Goal: Transaction & Acquisition: Register for event/course

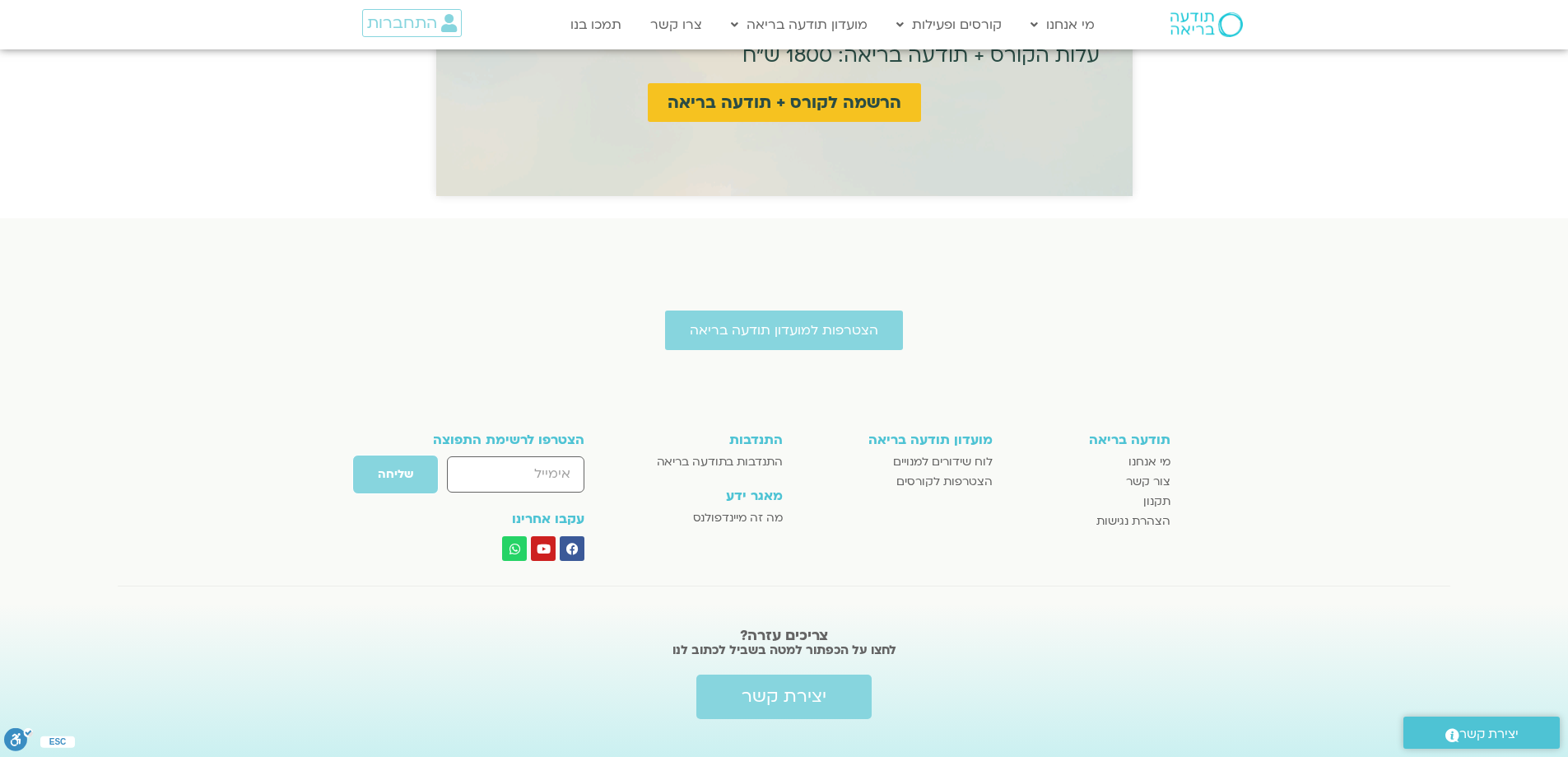
scroll to position [4295, 0]
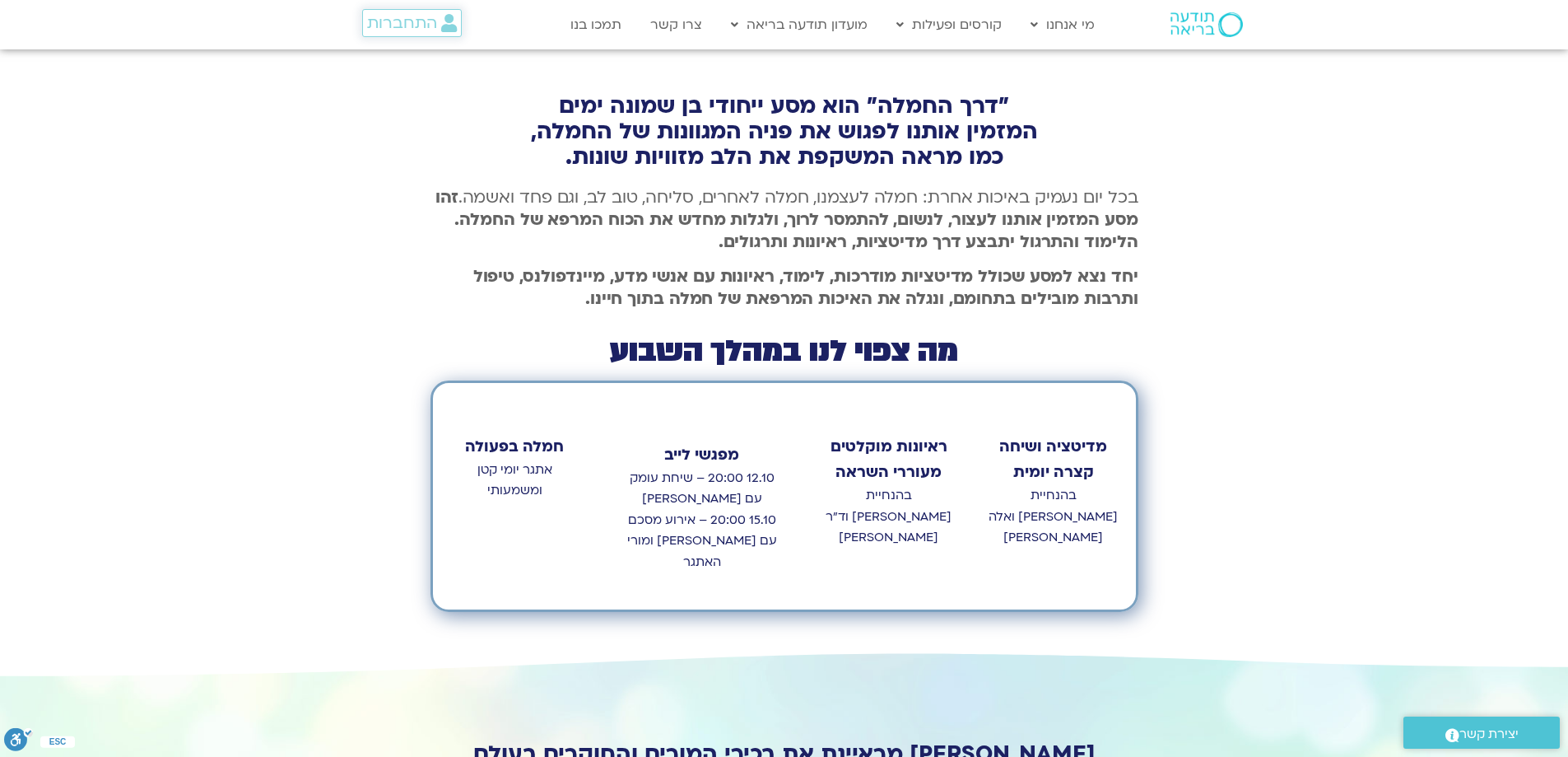
drag, startPoint x: 386, startPoint y: 20, endPoint x: 440, endPoint y: 4, distance: 56.3
click at [386, 20] on span "התחברות" at bounding box center [402, 22] width 70 height 18
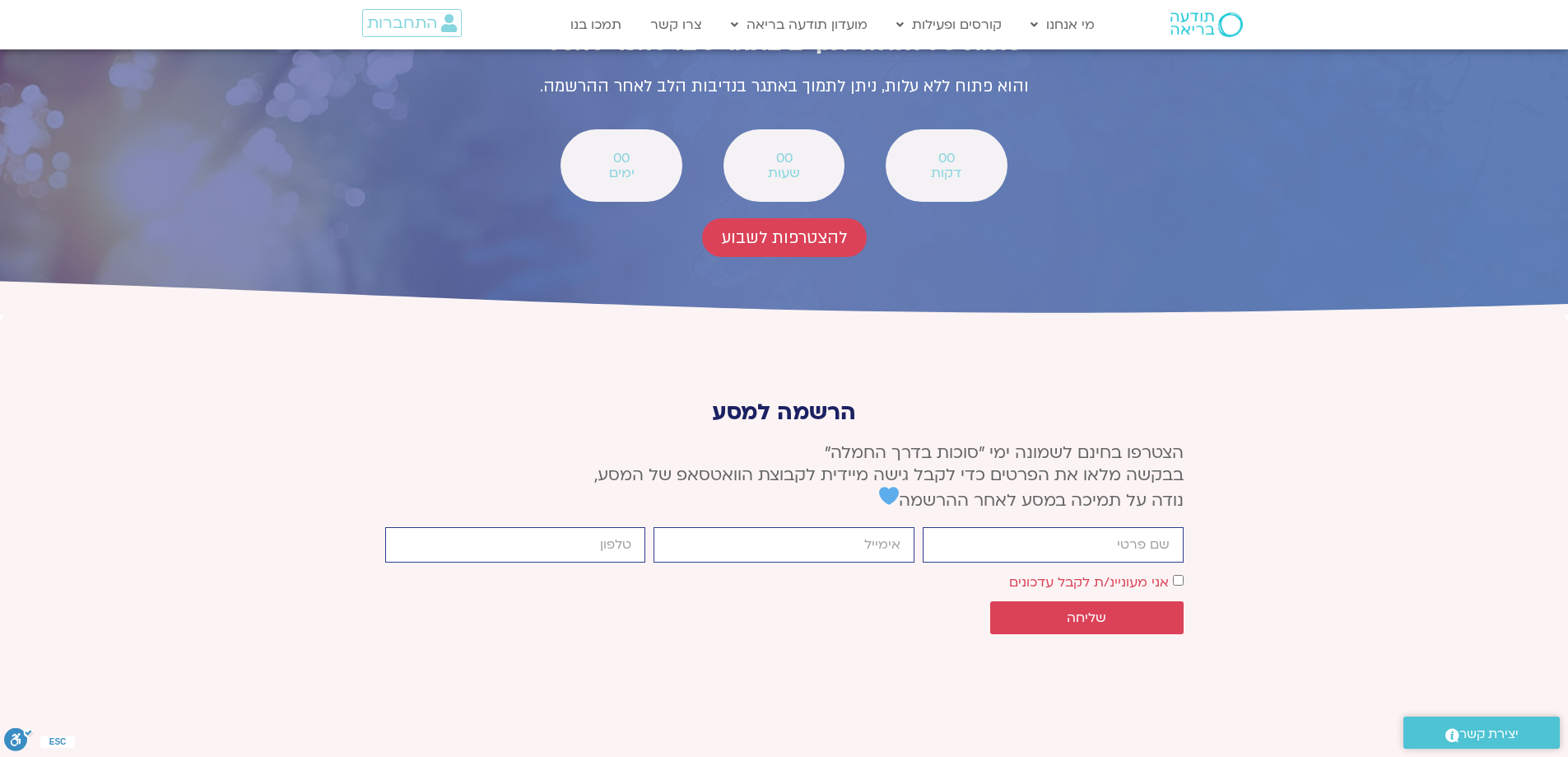
scroll to position [6178, 0]
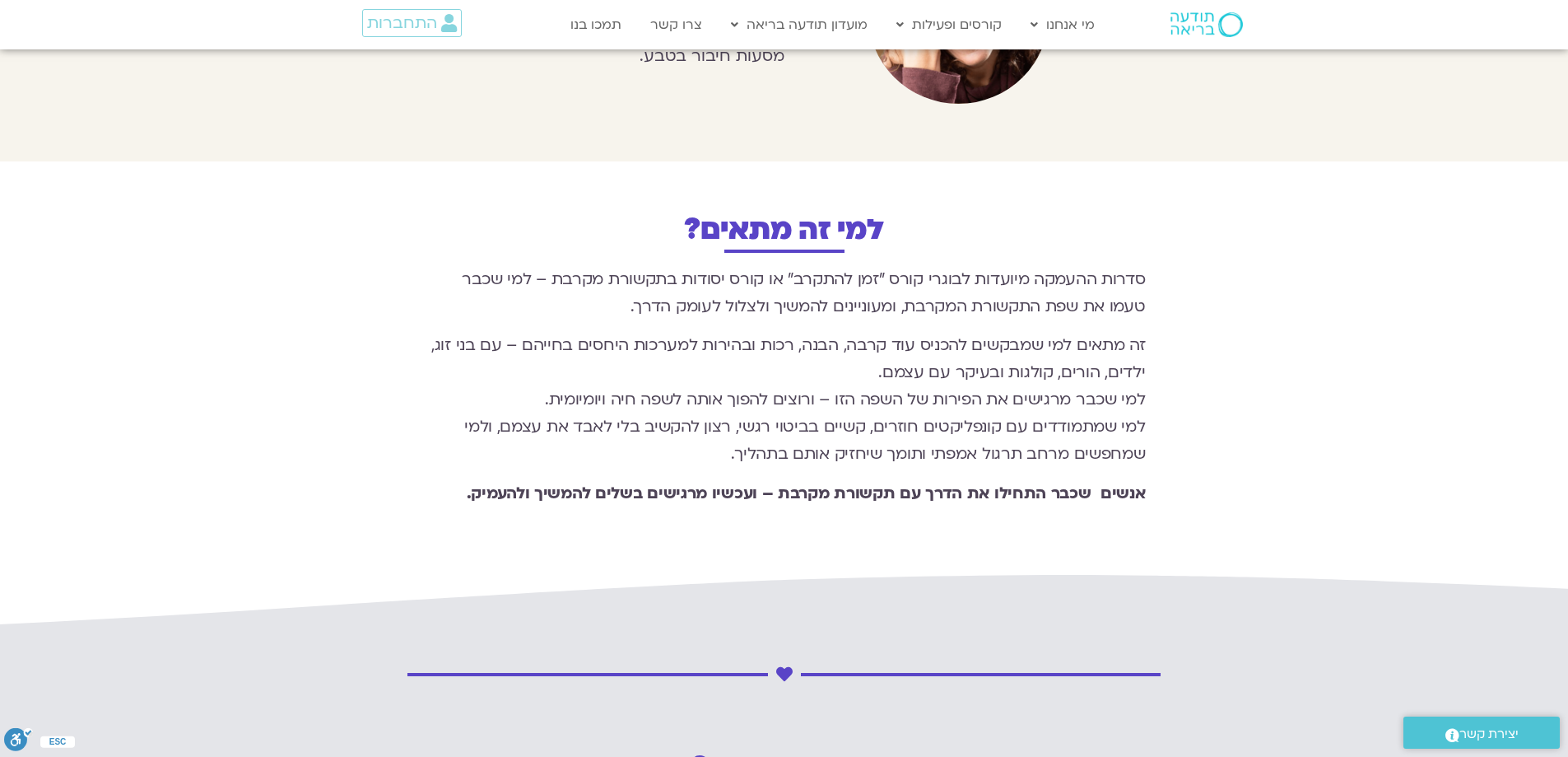
scroll to position [2059, 0]
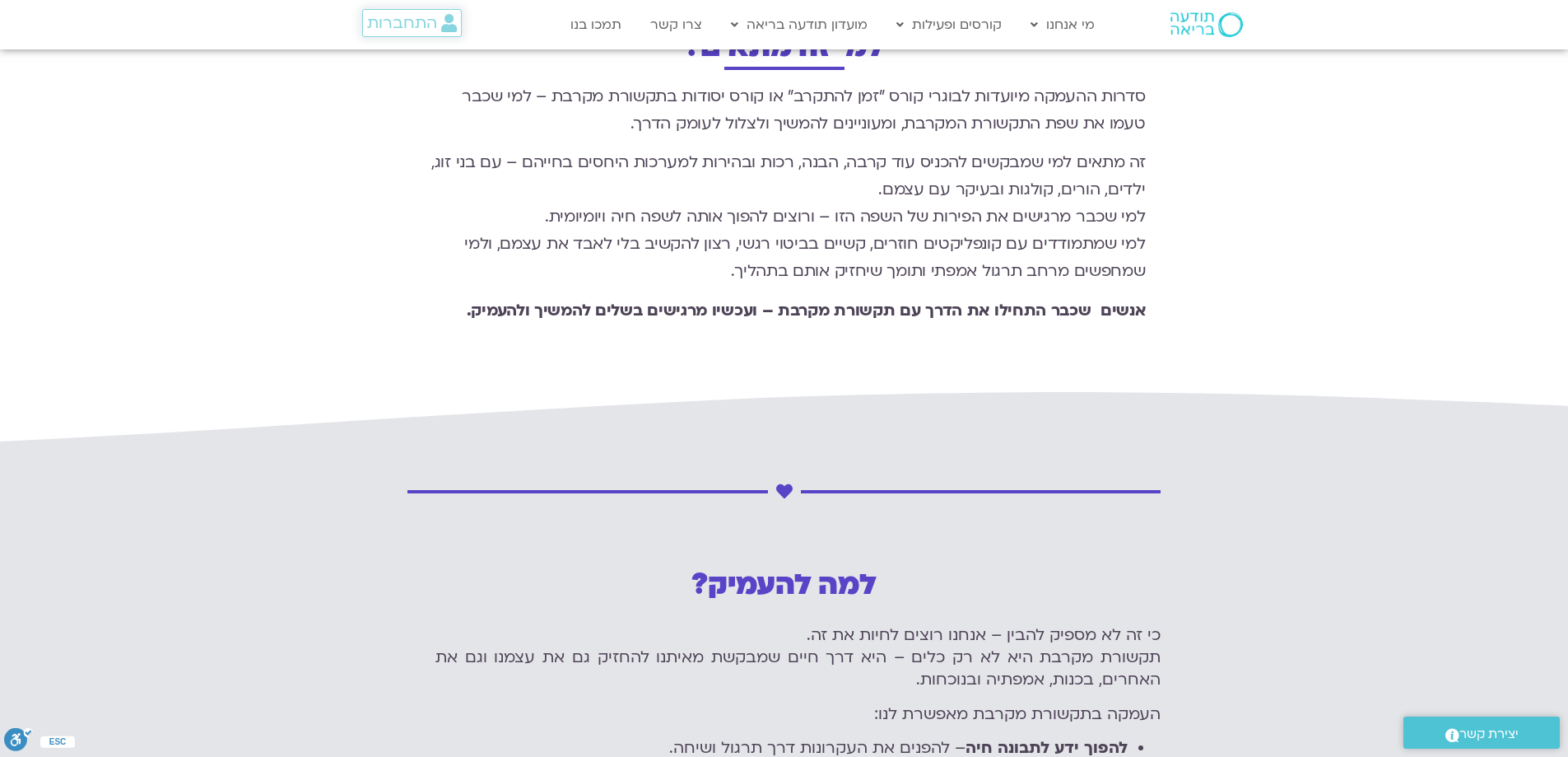
click at [381, 31] on span "התחברות" at bounding box center [402, 22] width 70 height 18
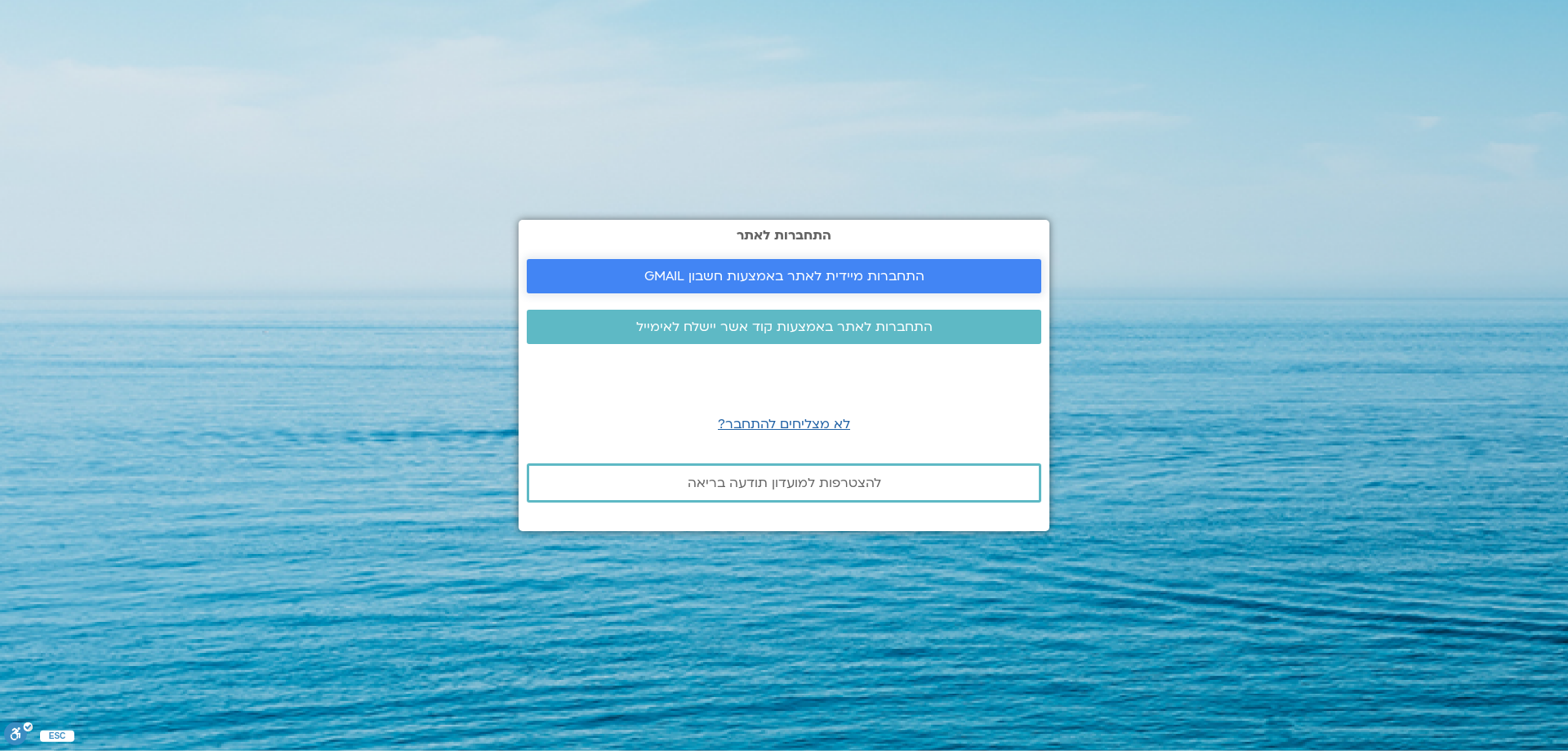
click at [832, 275] on span "התחברות מיידית לאתר באמצעות חשבון GMAIL" at bounding box center [784, 276] width 280 height 14
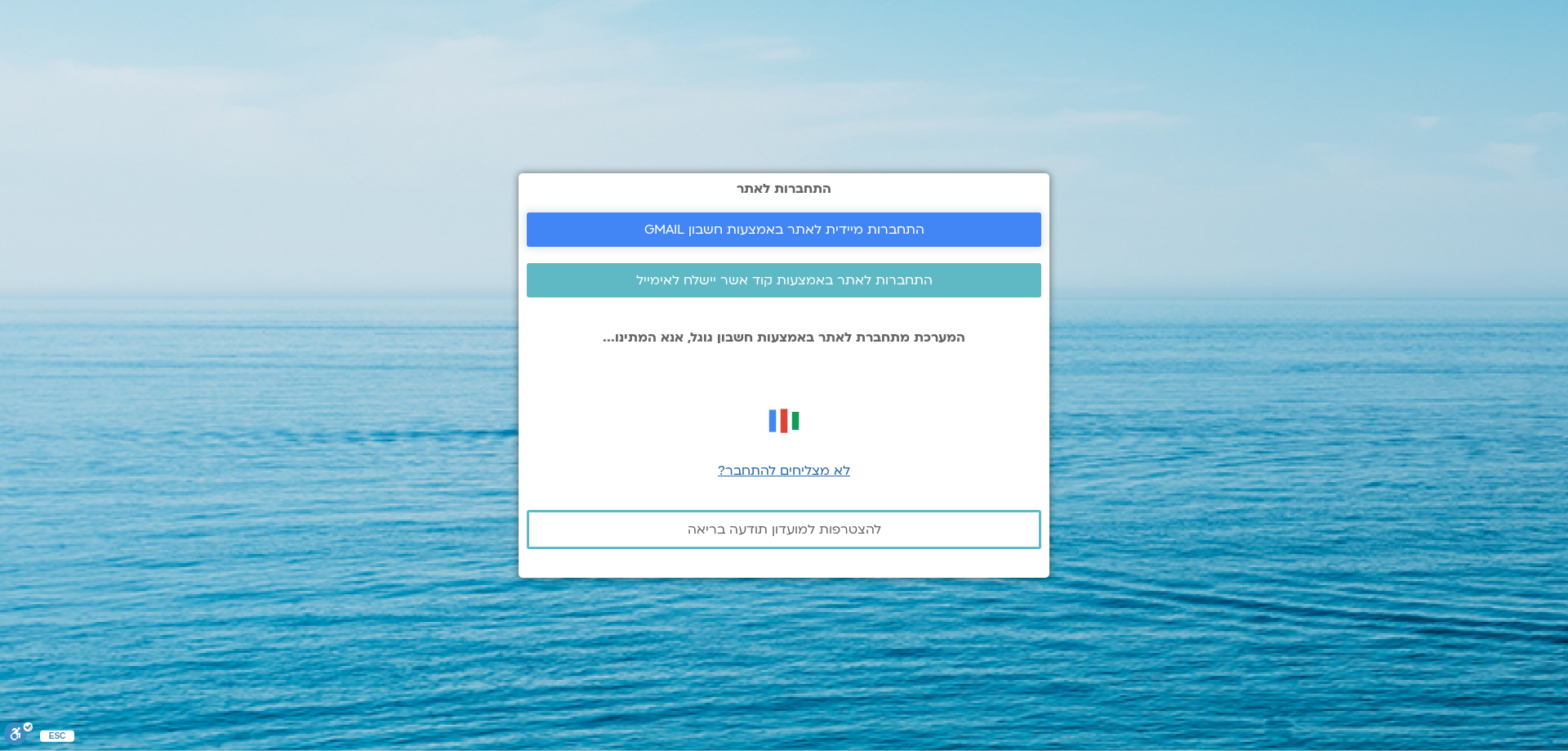
click at [869, 225] on span "התחברות מיידית לאתר באמצעות חשבון GMAIL" at bounding box center [784, 229] width 280 height 14
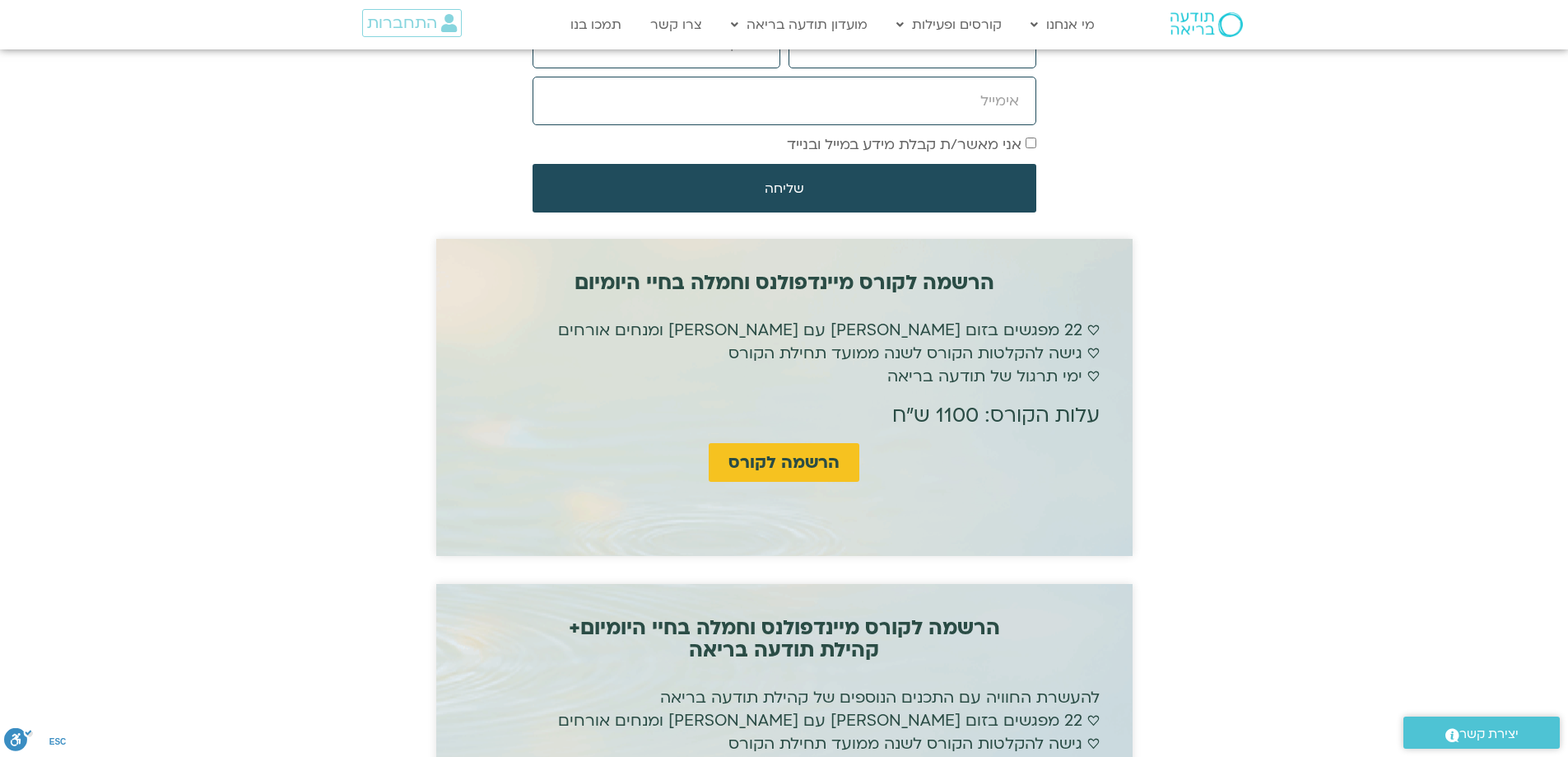
scroll to position [3800, 0]
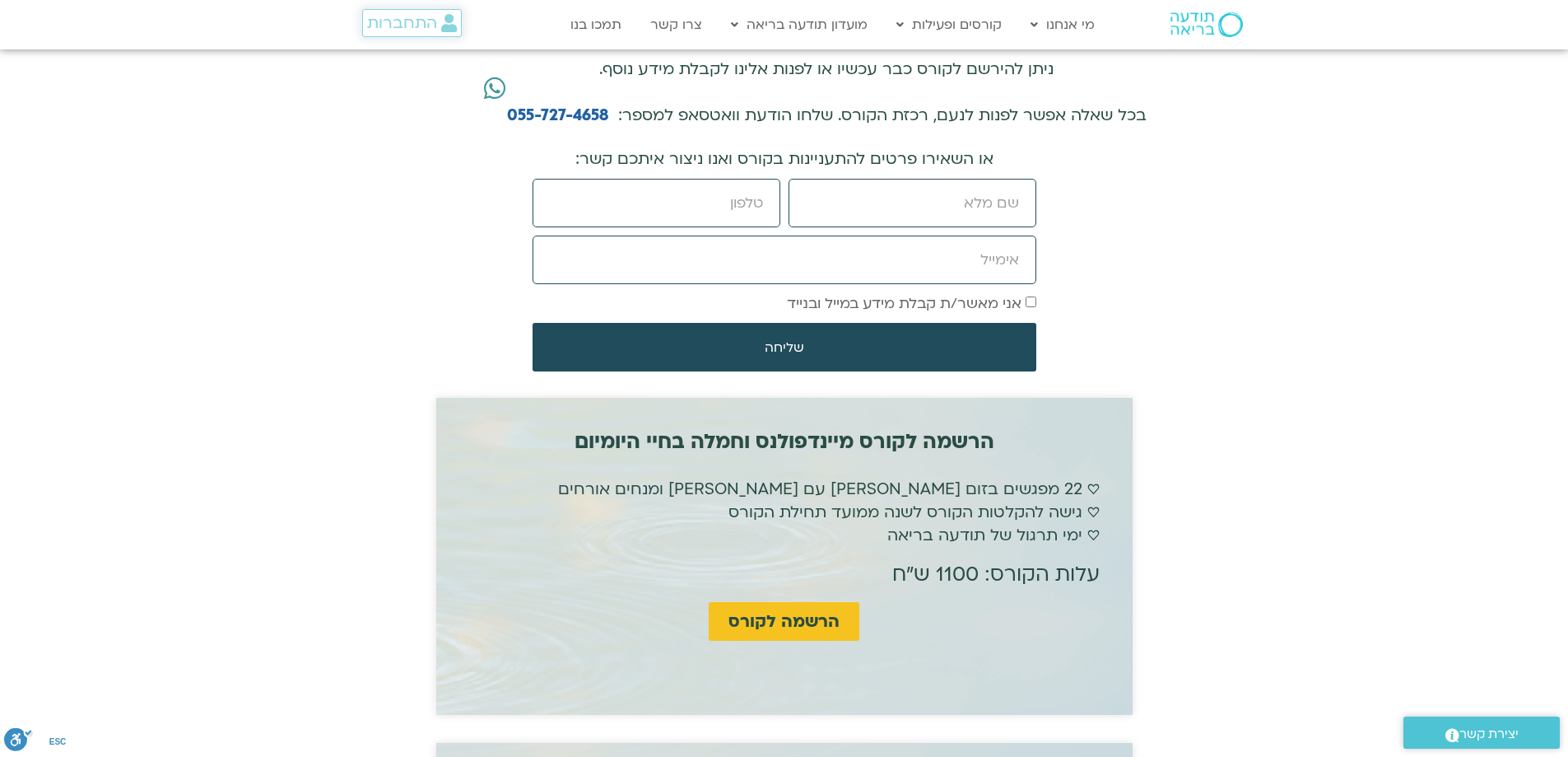
click at [421, 23] on span "התחברות" at bounding box center [402, 22] width 70 height 18
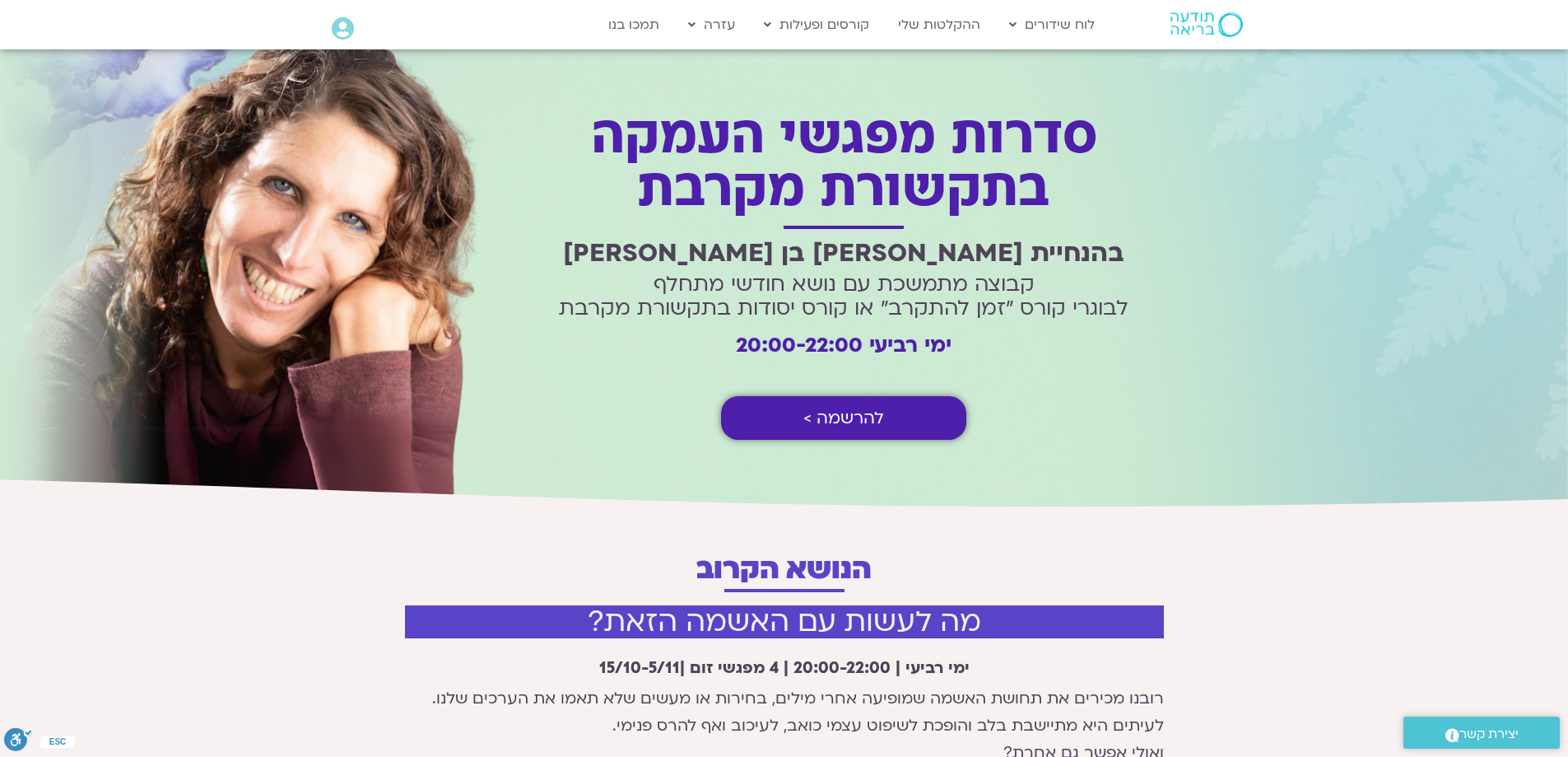
click at [858, 409] on span "להרשמה >" at bounding box center [843, 418] width 81 height 19
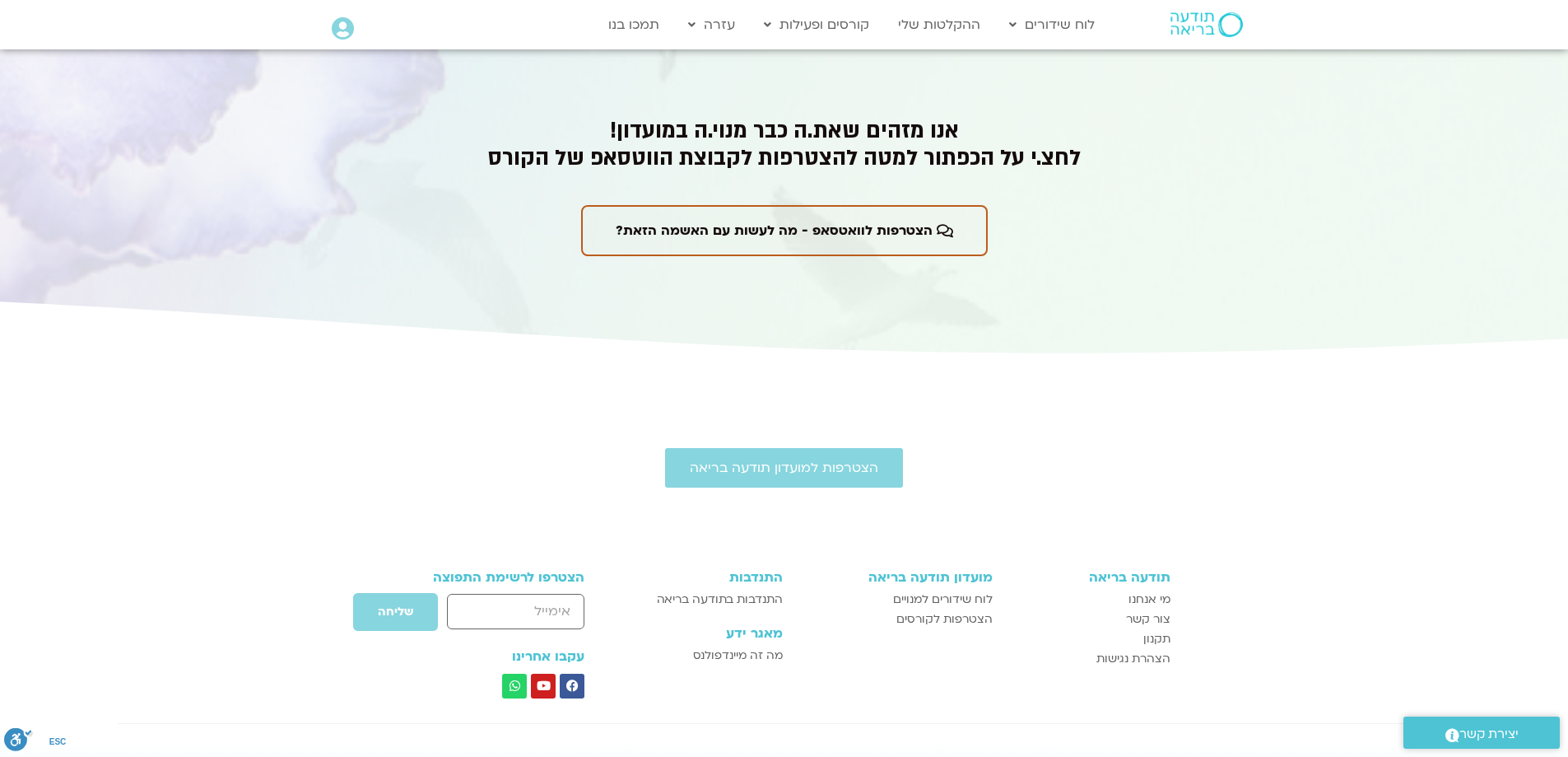
scroll to position [3232, 0]
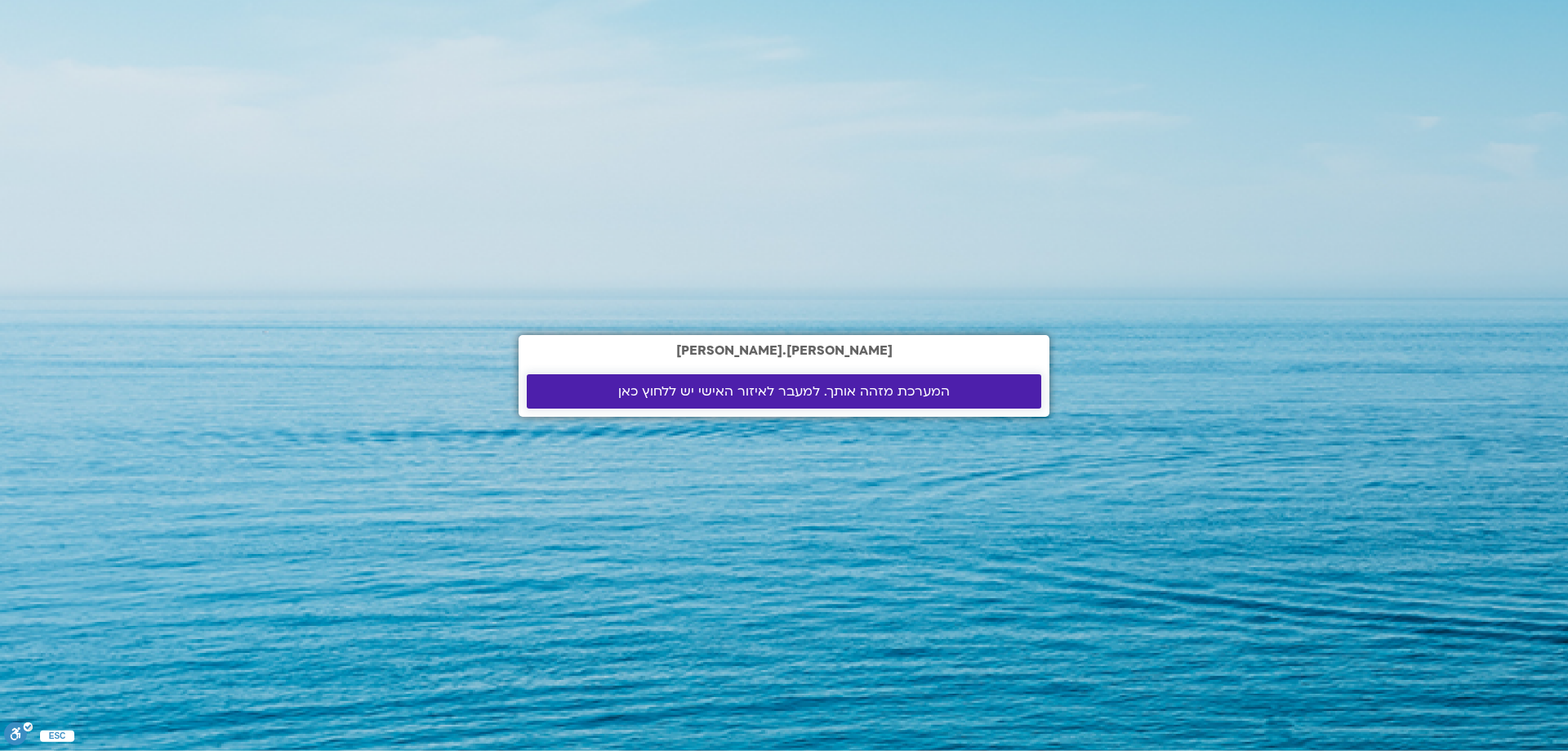
drag, startPoint x: 783, startPoint y: 396, endPoint x: 772, endPoint y: 312, distance: 84.7
click at [783, 395] on span "המערכת מזהה אותך. למעבר לאיזור האישי יש ללחוץ כאן" at bounding box center [784, 390] width 331 height 14
click at [774, 392] on span "המערכת מזהה אותך. למעבר לאיזור האישי יש ללחוץ כאן" at bounding box center [784, 390] width 331 height 14
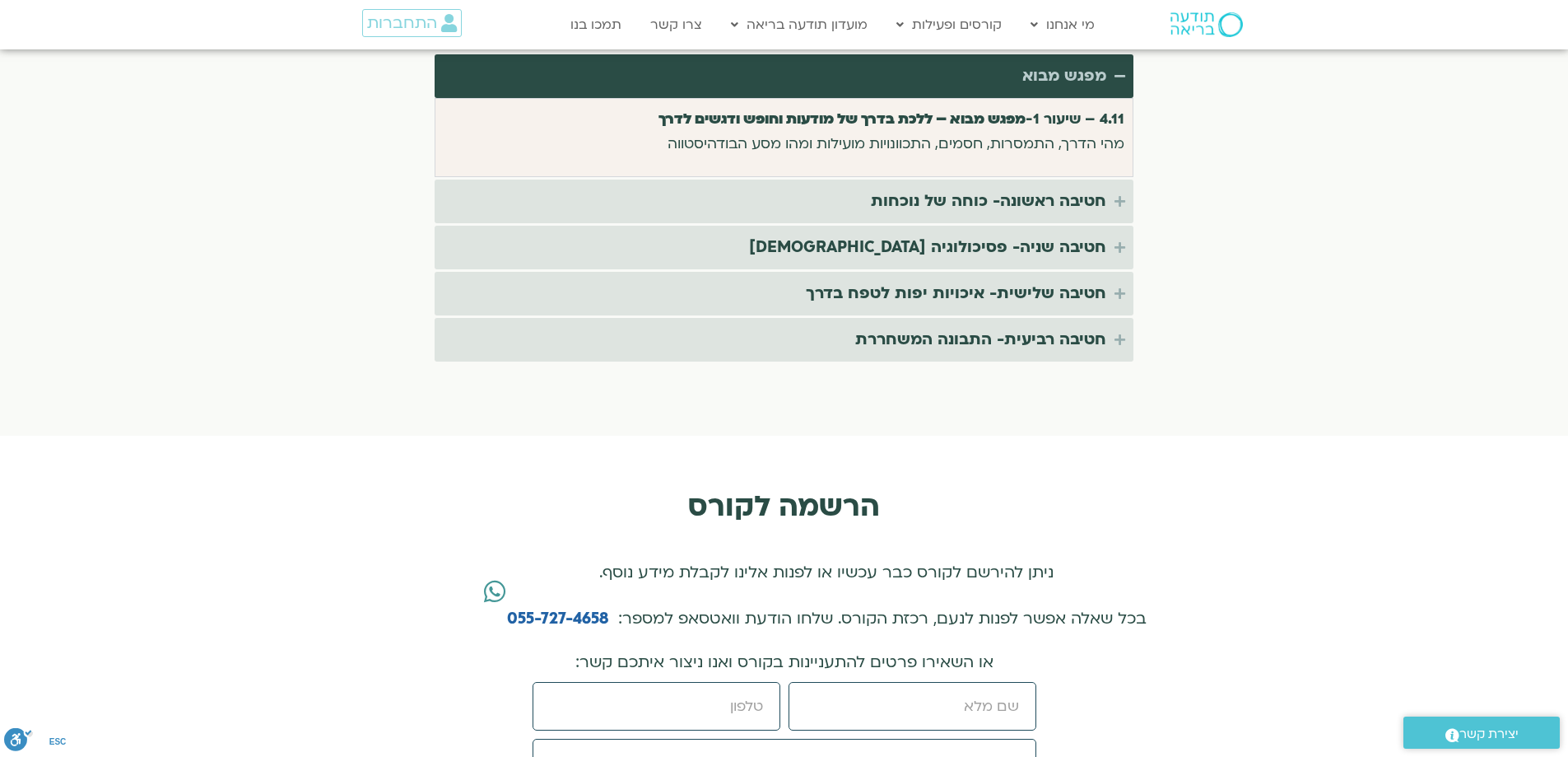
scroll to position [3147, 0]
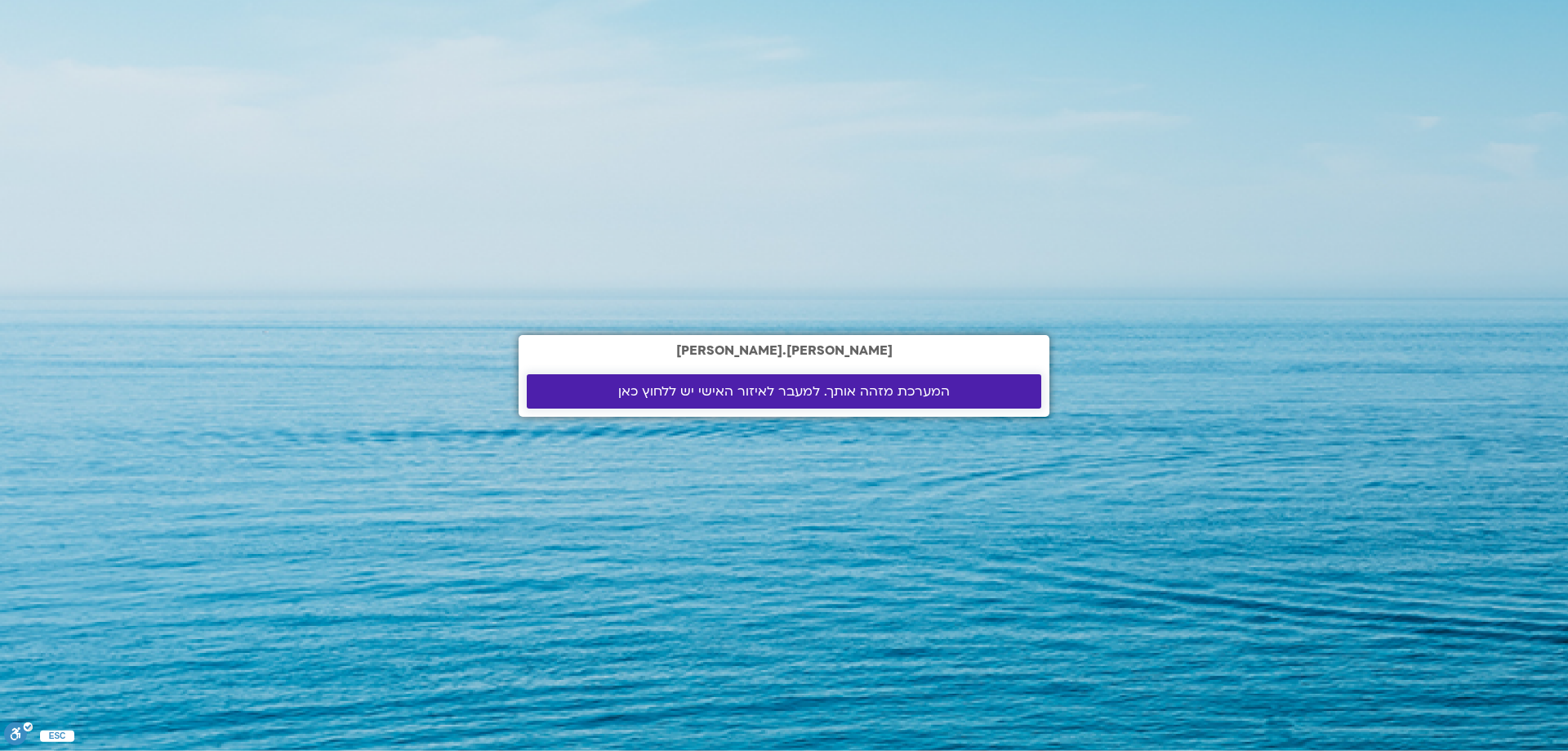
drag, startPoint x: 715, startPoint y: 390, endPoint x: 772, endPoint y: 335, distance: 79.2
click at [715, 389] on span "המערכת מזהה אותך. למעבר לאיזור האישי יש ללחוץ כאן" at bounding box center [784, 390] width 331 height 14
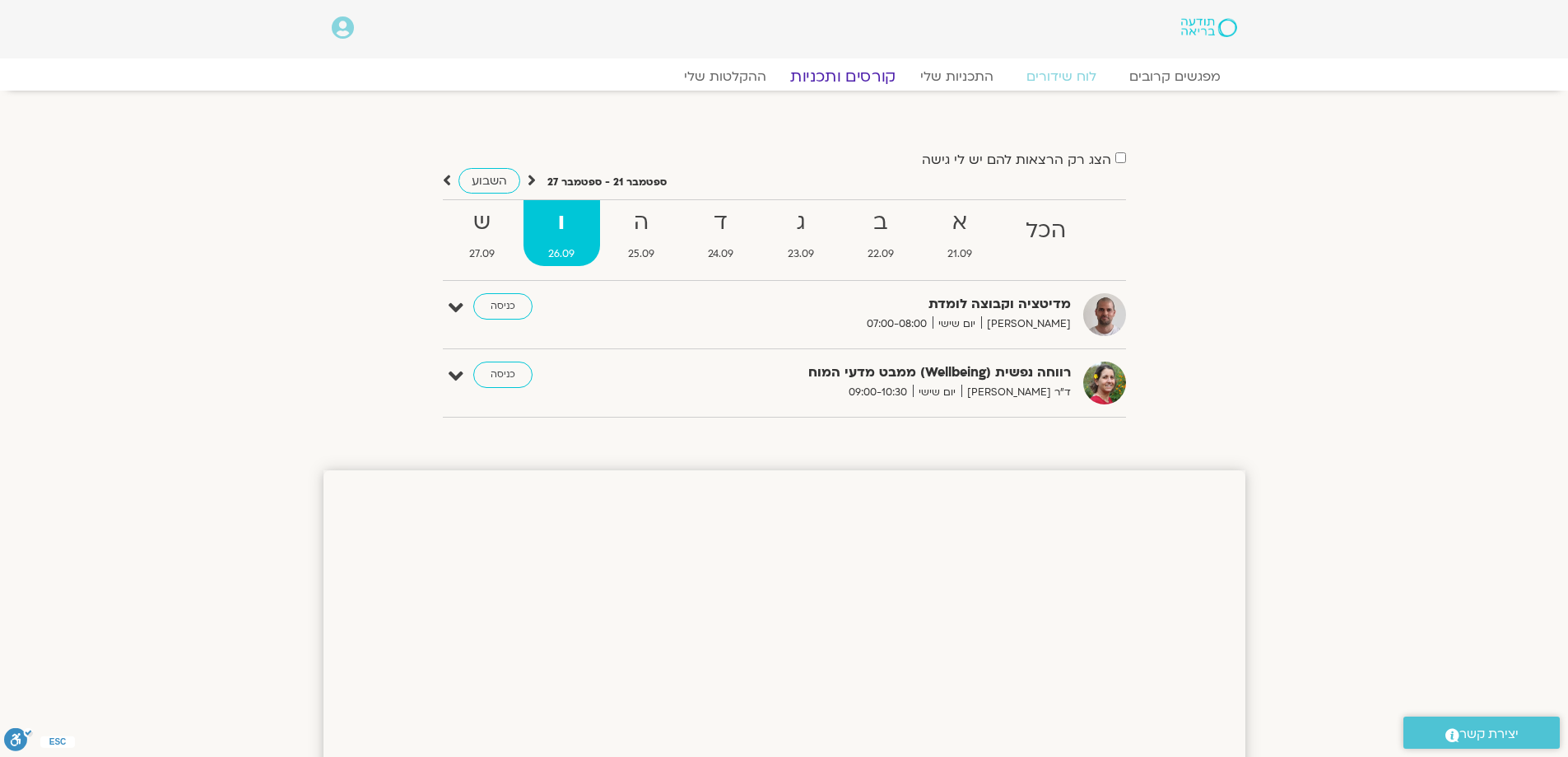
click at [880, 78] on link "קורסים ותכניות" at bounding box center [843, 76] width 145 height 20
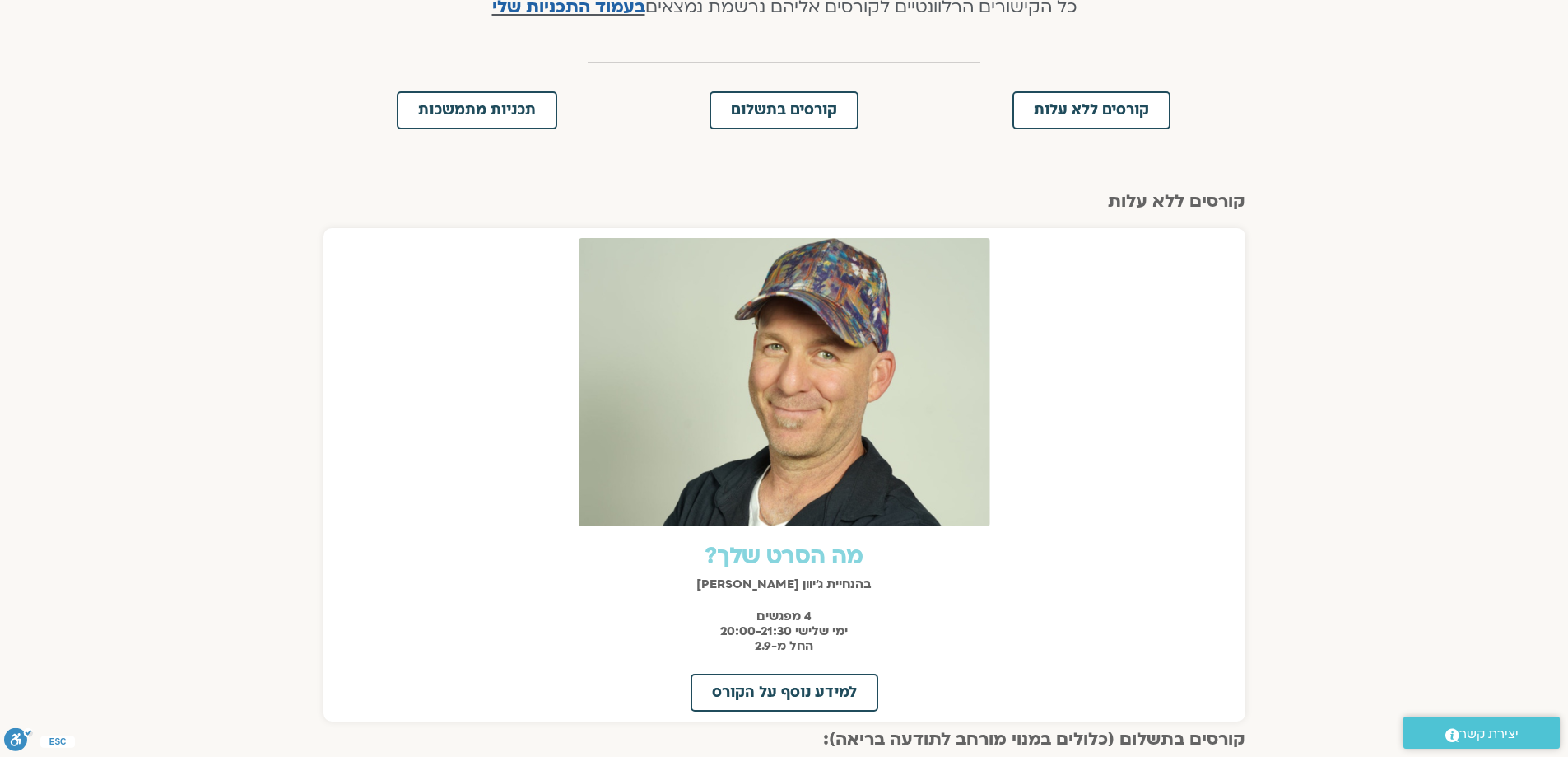
scroll to position [165, 0]
